Goal: Information Seeking & Learning: Learn about a topic

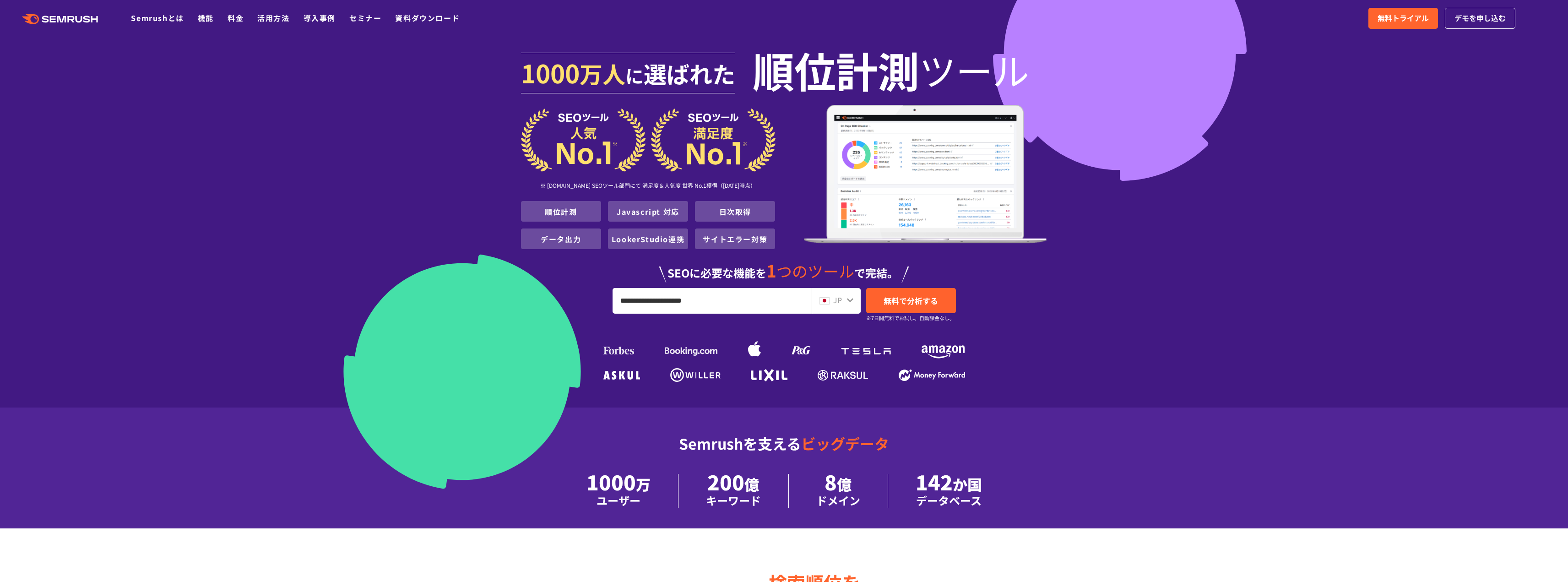
type input "**********"
click at [897, 302] on span "無料で分析する" at bounding box center [911, 300] width 55 height 12
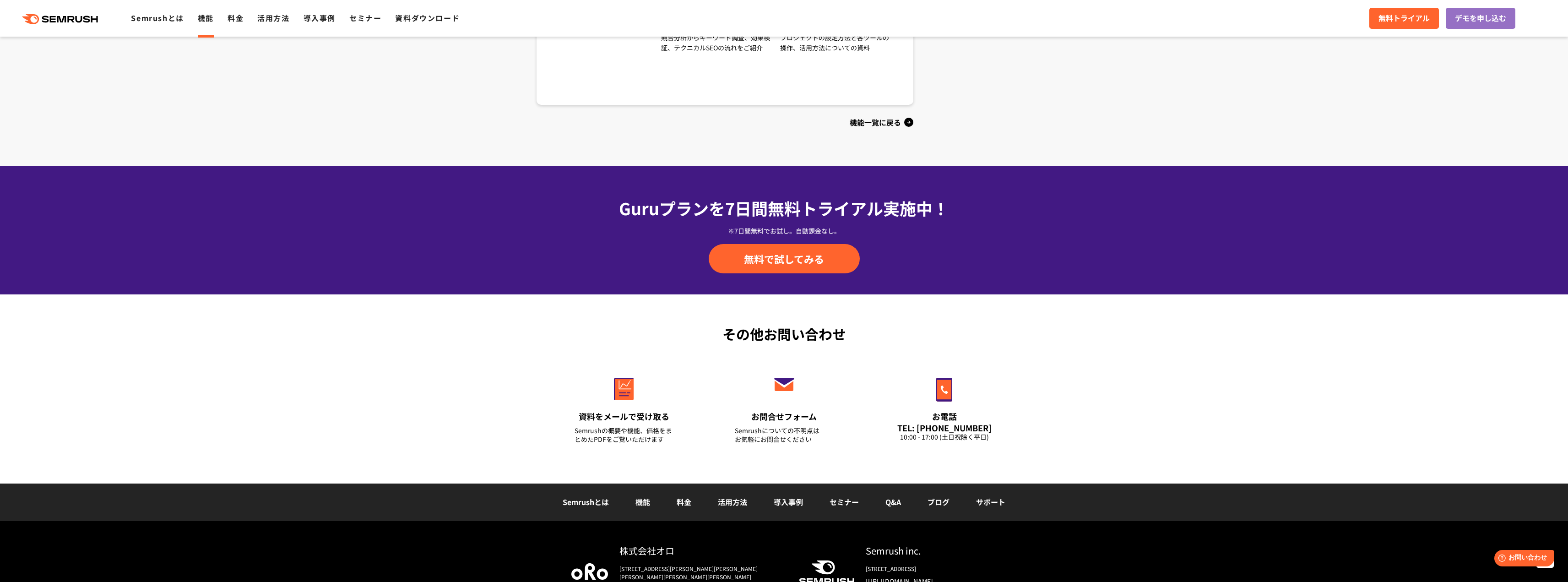
scroll to position [1076, 0]
